Goal: Find specific page/section: Find specific page/section

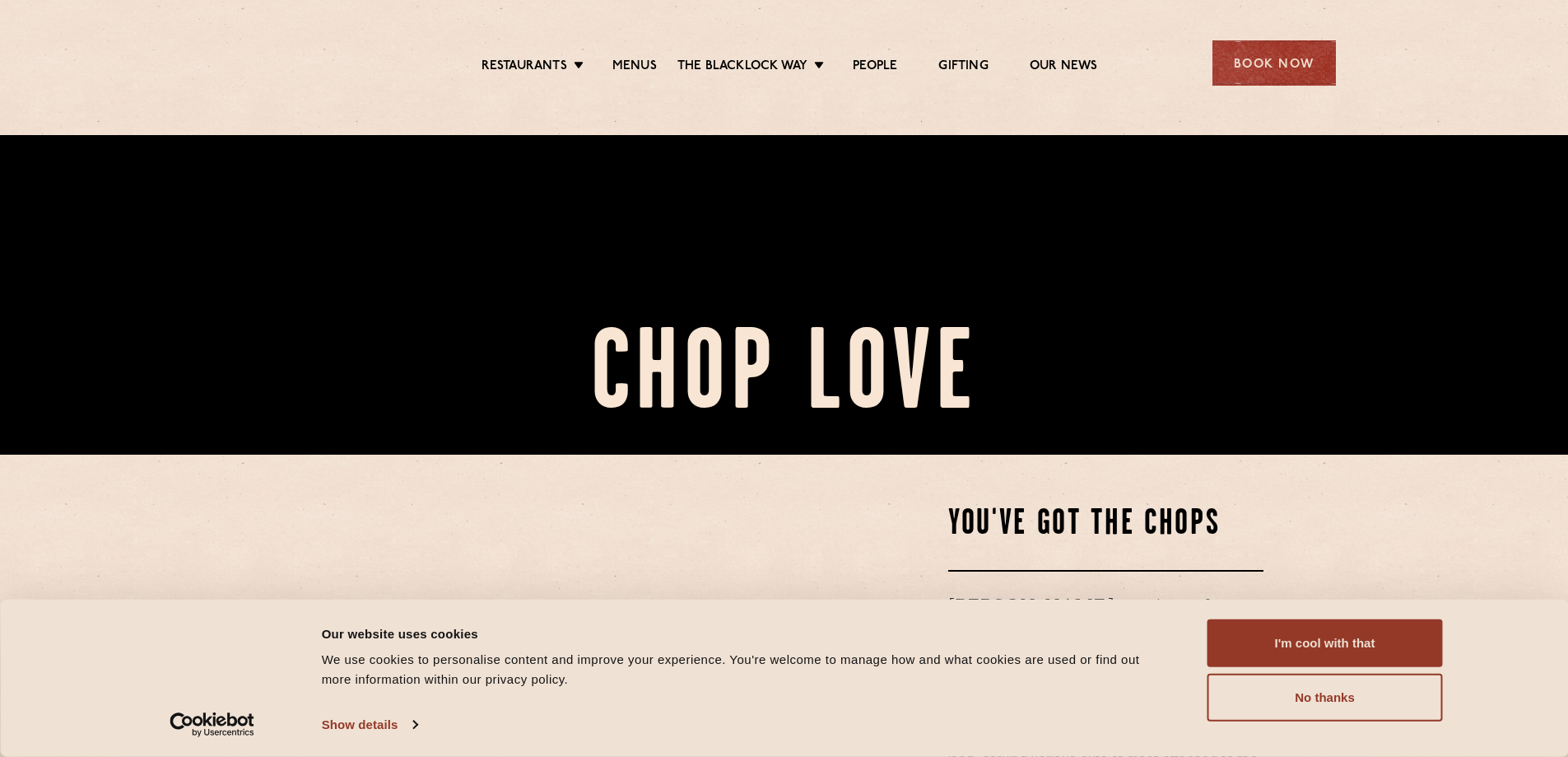
scroll to position [330, 0]
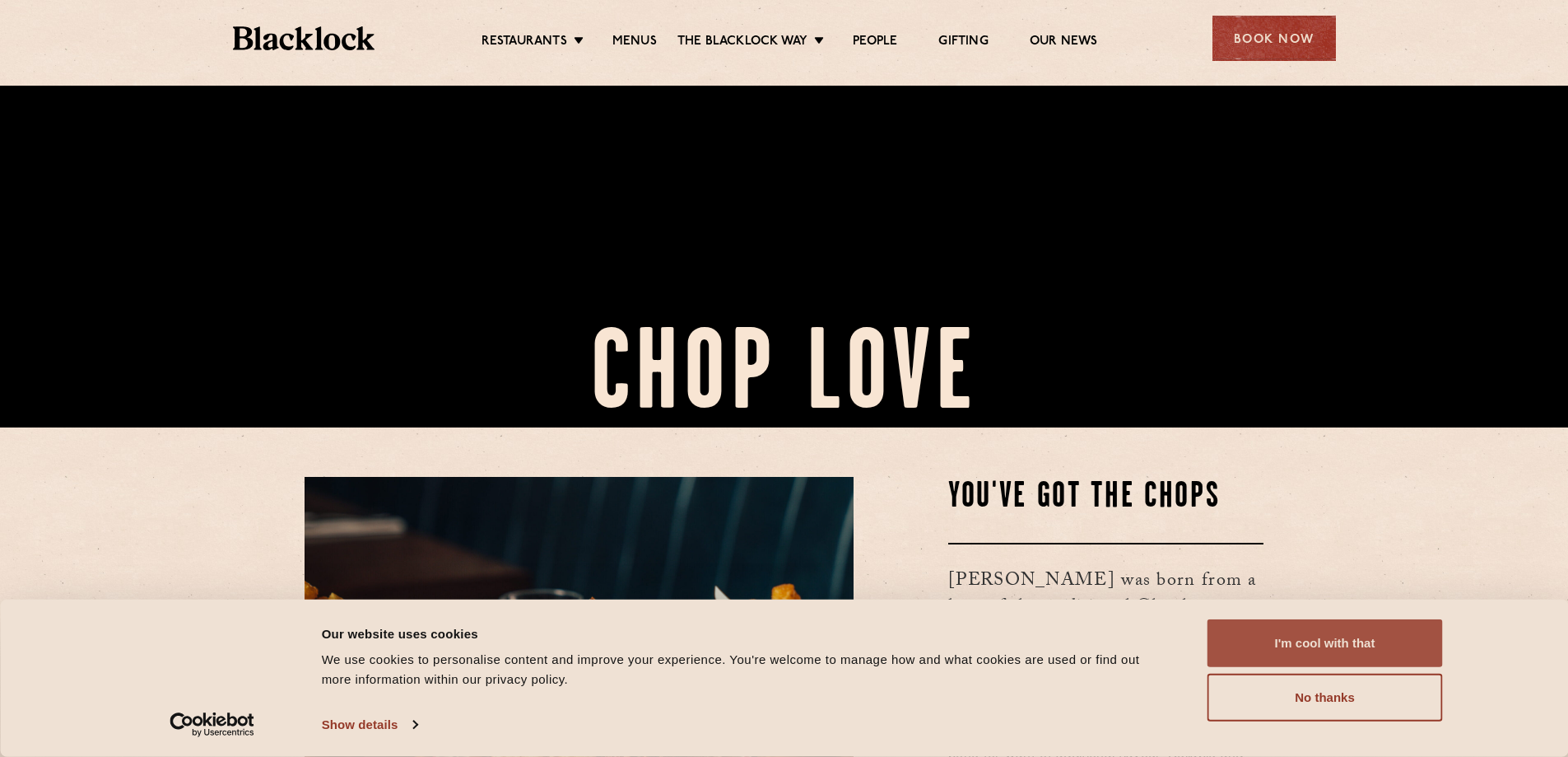
click at [1350, 644] on button "I'm cool with that" at bounding box center [1324, 644] width 235 height 48
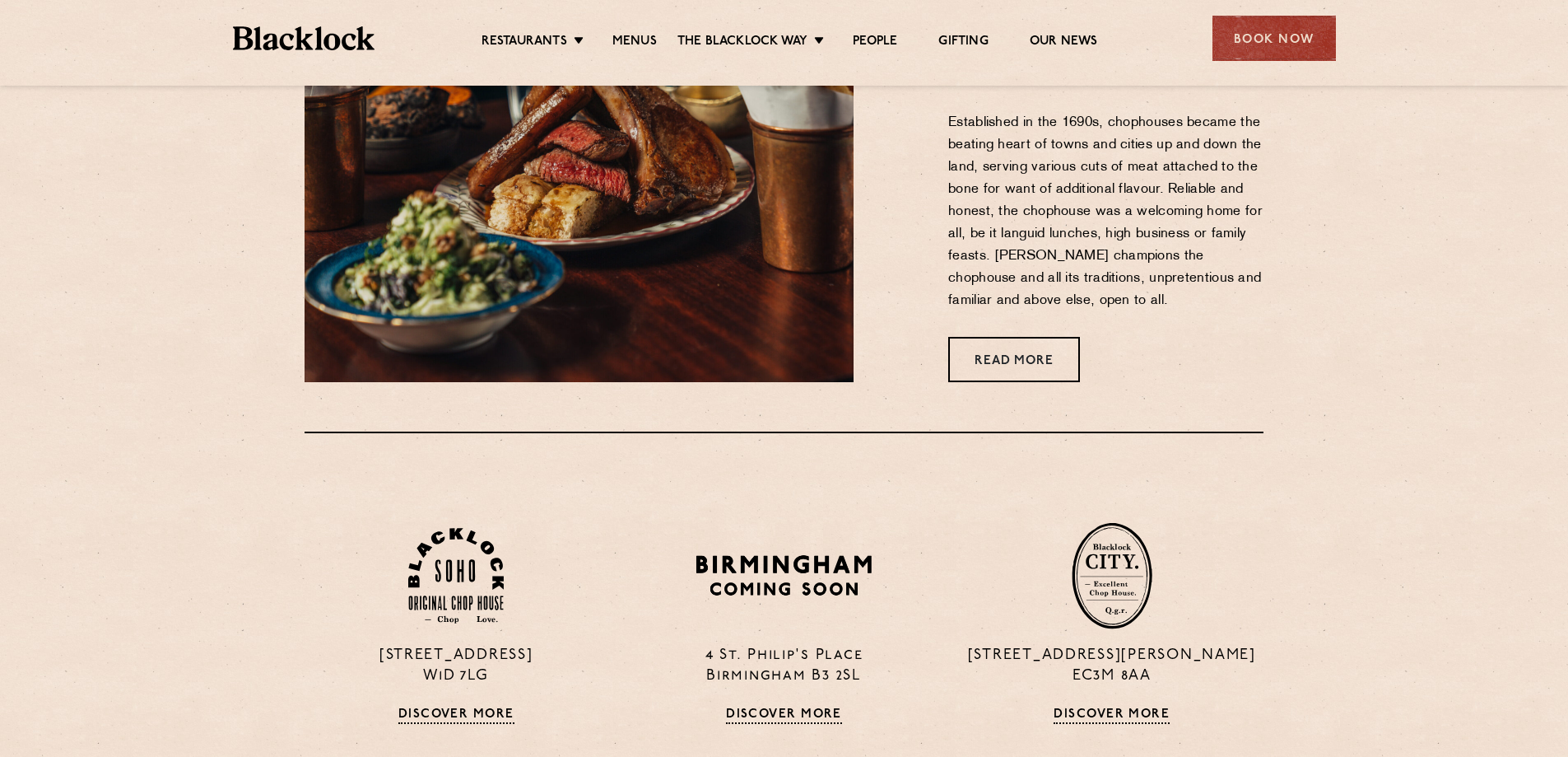
scroll to position [823, 0]
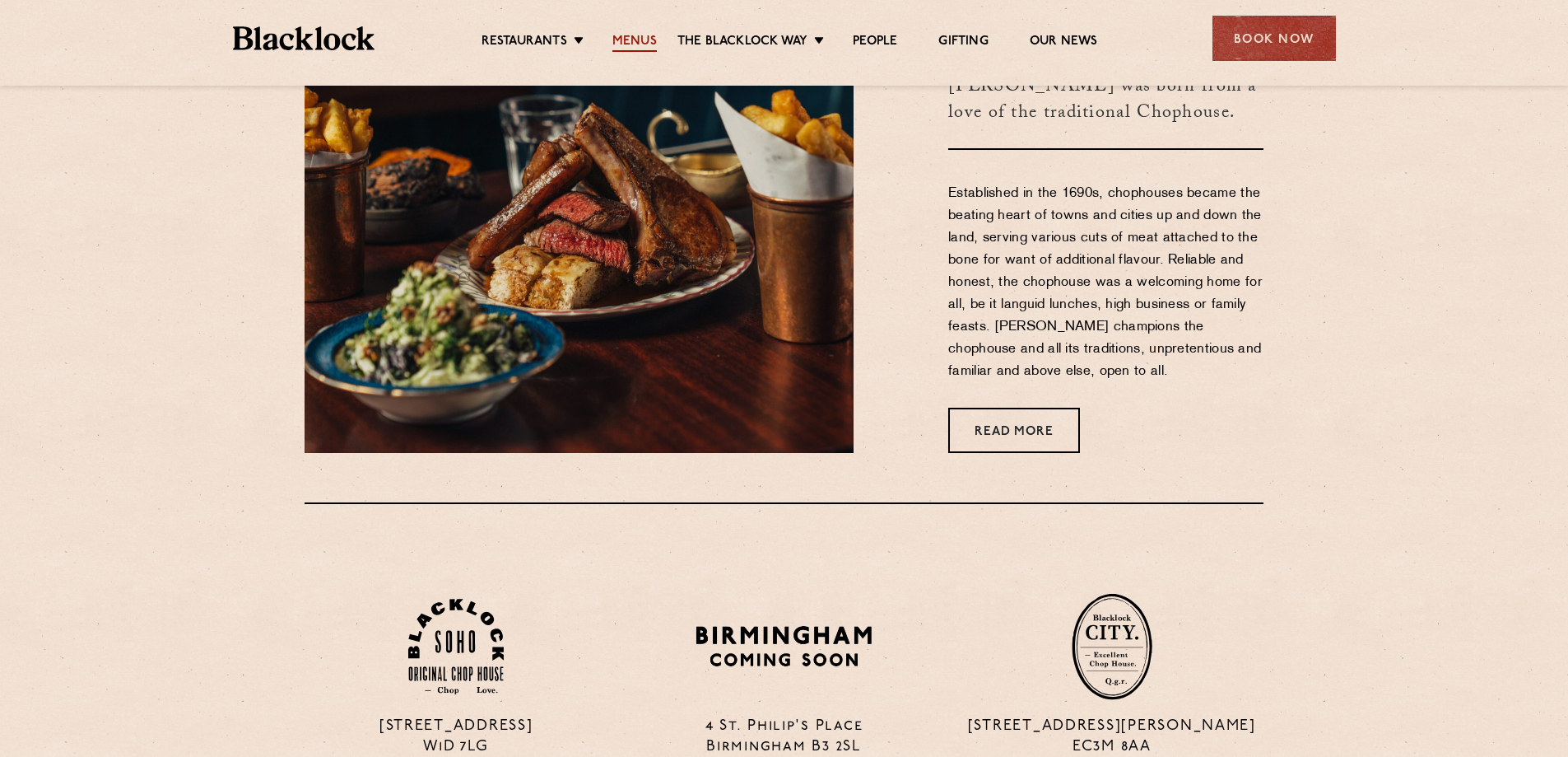
click at [633, 46] on link "Menus" at bounding box center [635, 42] width 44 height 18
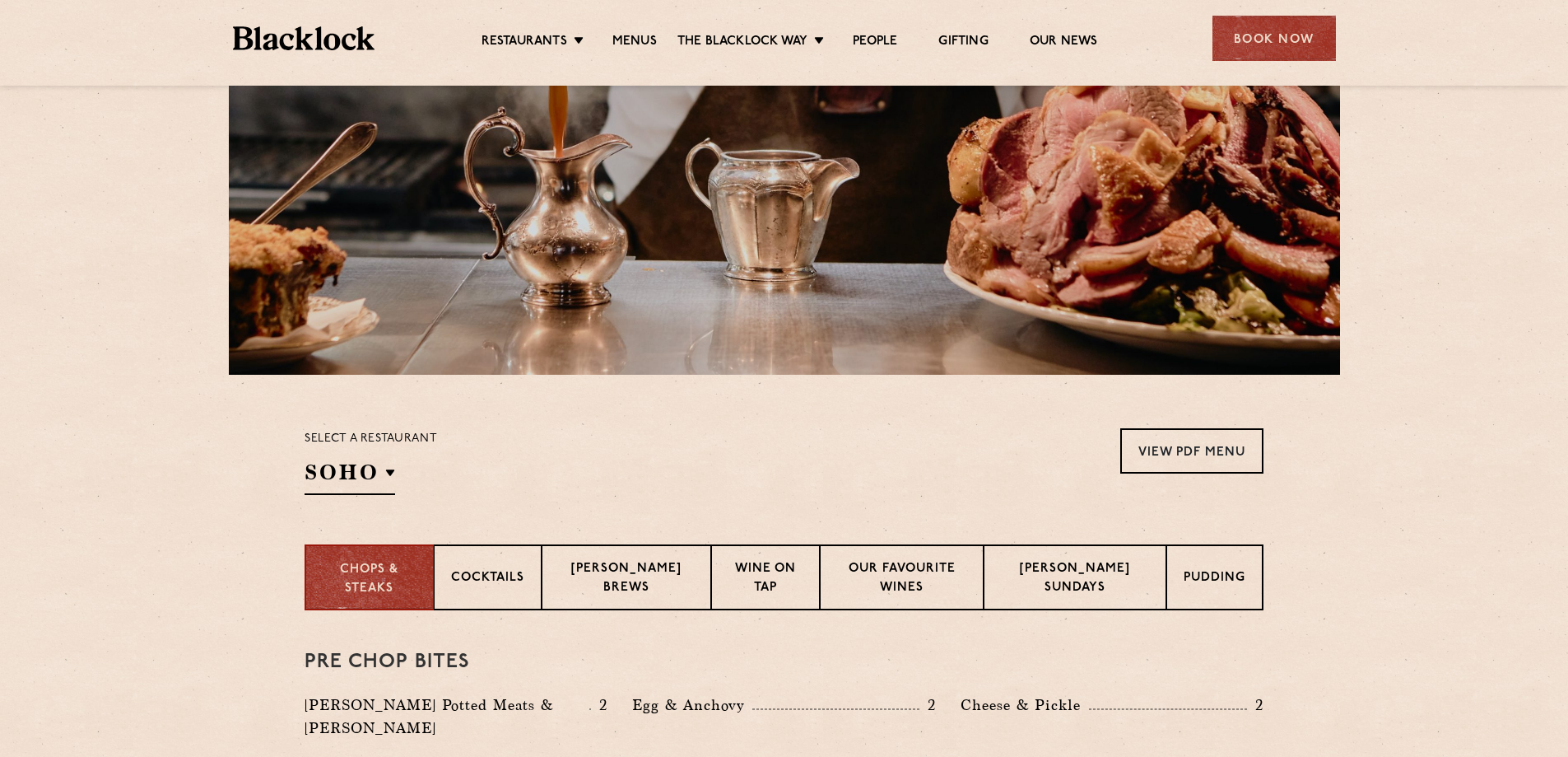
scroll to position [494, 0]
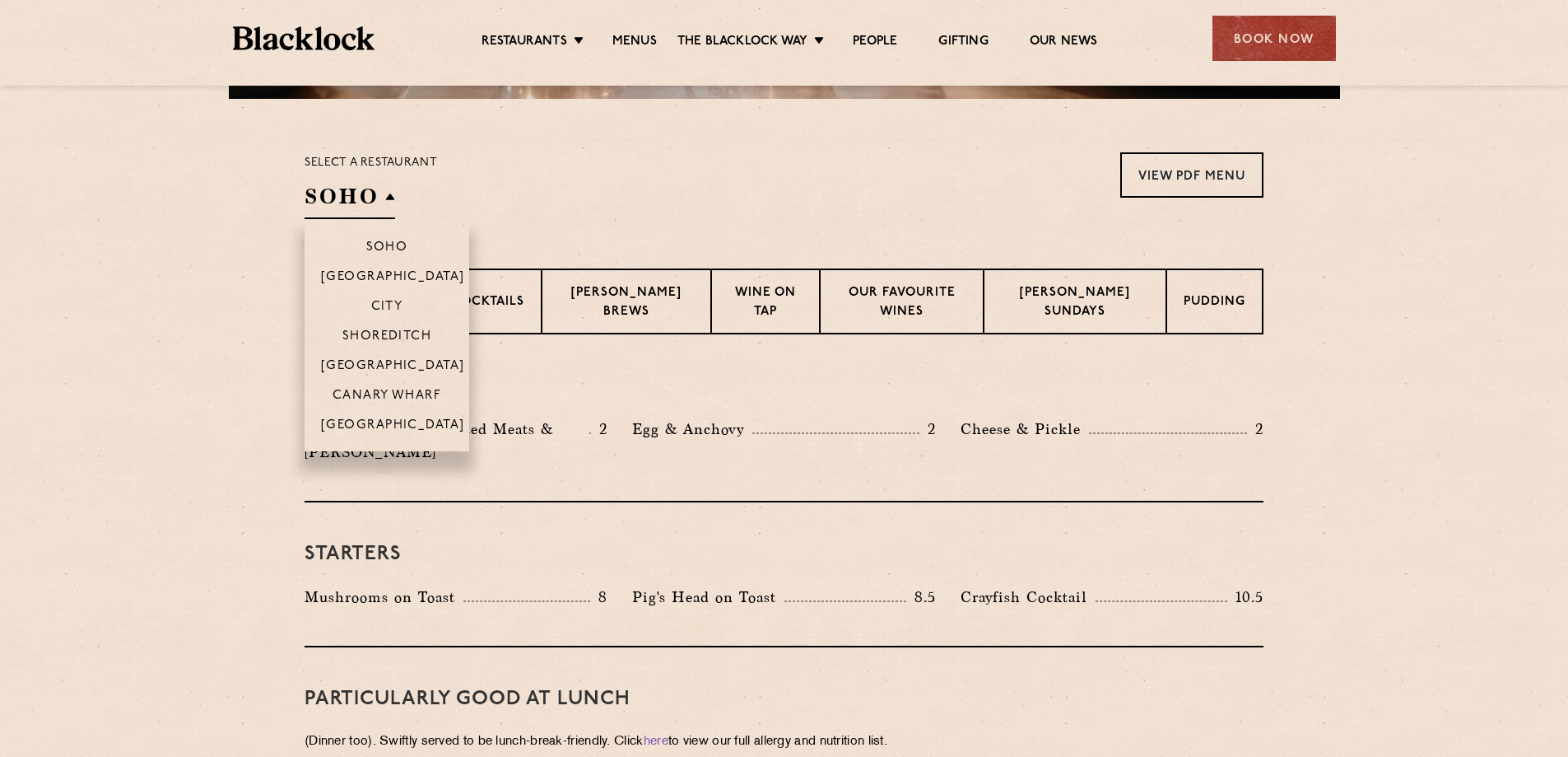
click at [373, 195] on h2 "SOHO" at bounding box center [350, 200] width 90 height 37
click at [393, 360] on p "[GEOGRAPHIC_DATA]" at bounding box center [393, 367] width 144 height 16
